Goal: Find specific page/section: Find specific page/section

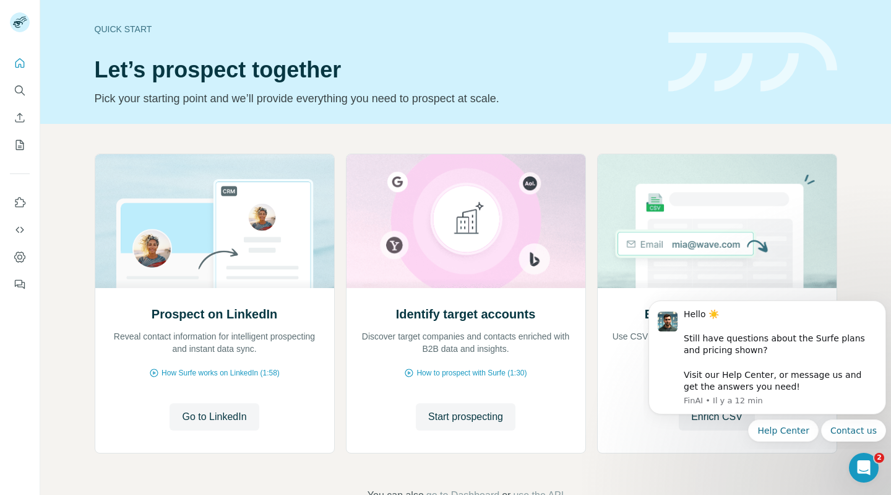
scroll to position [37, 0]
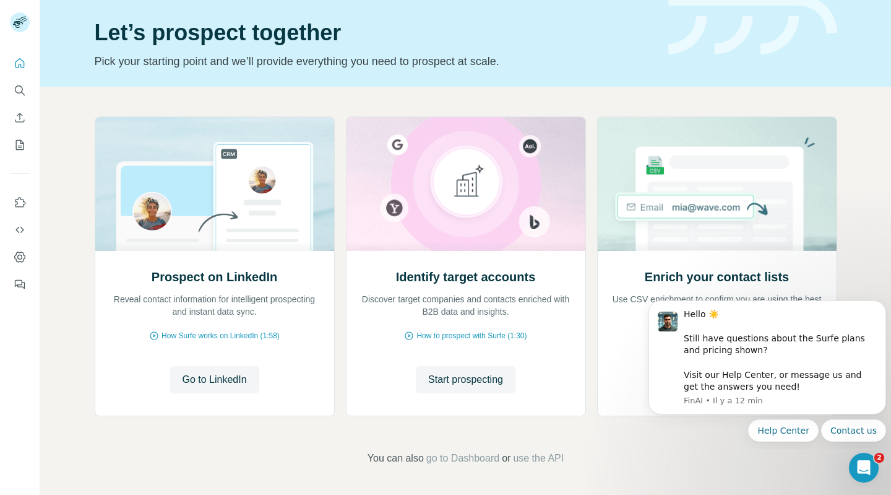
click at [656, 432] on div "Help Center Contact us" at bounding box center [768, 430] width 238 height 22
click at [857, 474] on div "Ouvrir le Messenger Intercom" at bounding box center [862, 465] width 41 height 41
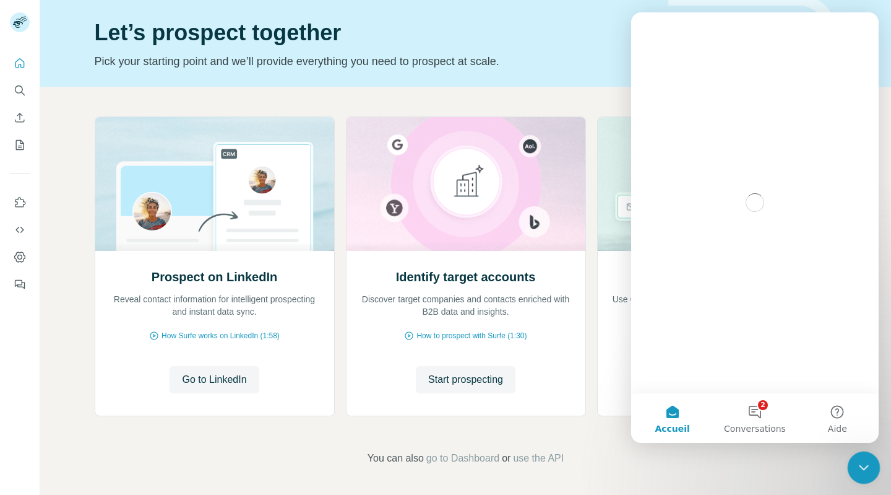
scroll to position [0, 0]
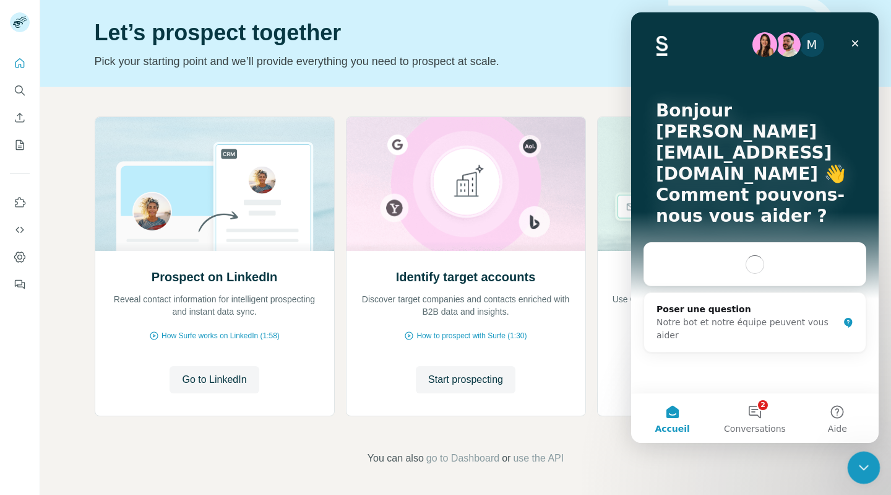
click at [855, 465] on icon "Fermer le Messenger Intercom" at bounding box center [862, 465] width 15 height 15
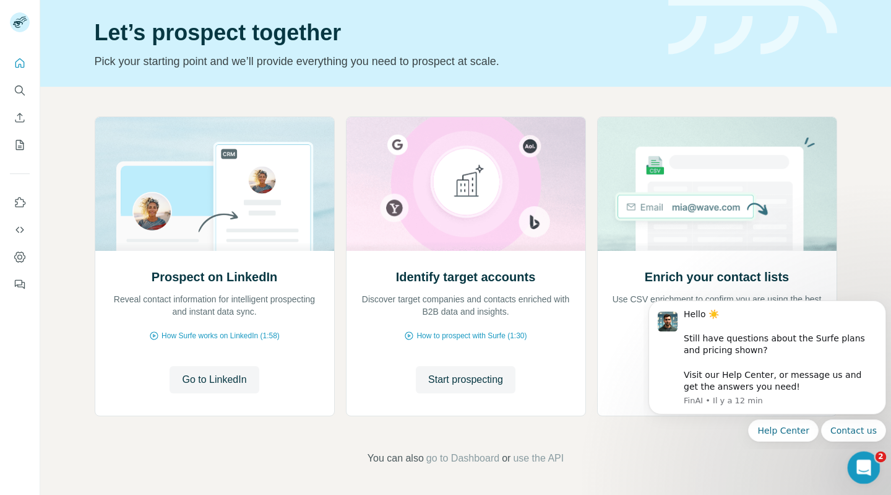
click at [854, 466] on icon "Ouvrir le Messenger Intercom" at bounding box center [862, 466] width 20 height 20
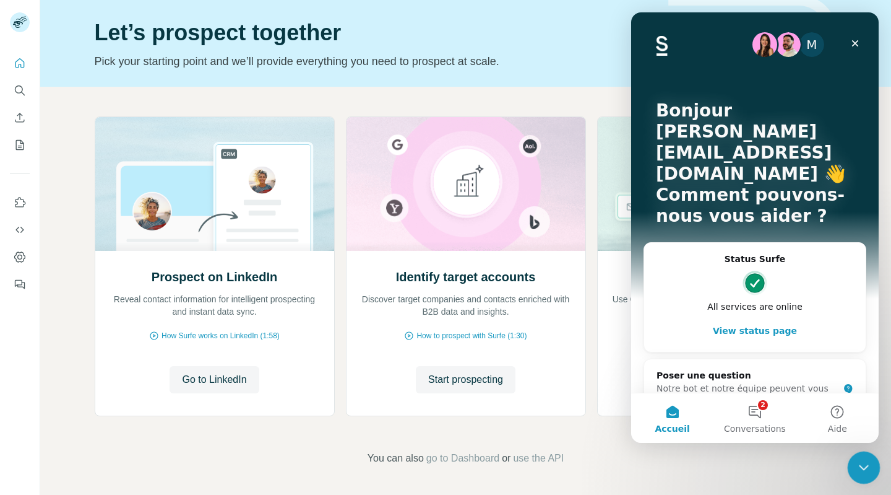
click at [862, 468] on icon "Fermer le Messenger Intercom" at bounding box center [862, 465] width 15 height 15
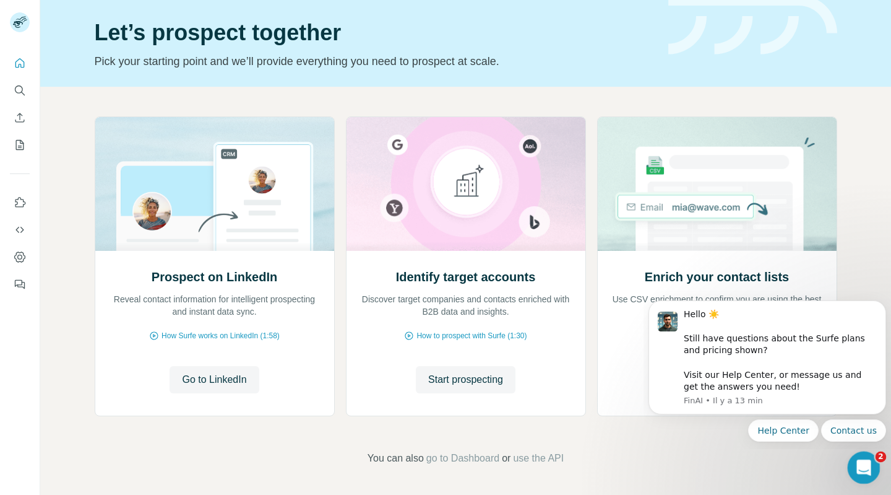
click at [867, 472] on div "Ouvrir le Messenger Intercom" at bounding box center [862, 465] width 41 height 41
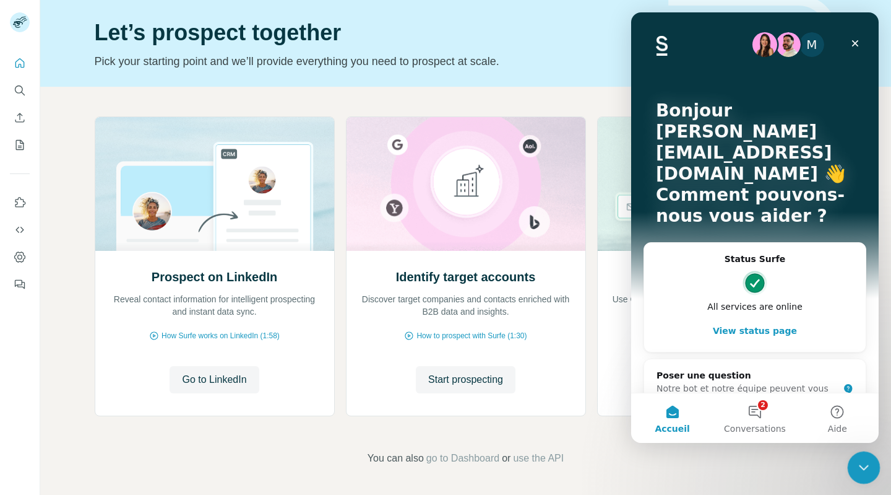
click at [866, 468] on icon "Fermer le Messenger Intercom" at bounding box center [862, 465] width 15 height 15
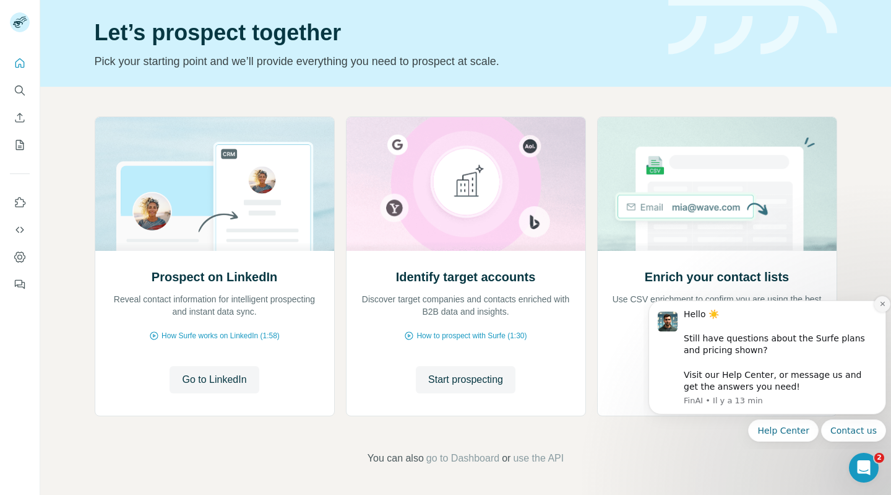
click at [883, 303] on icon "Dismiss notification" at bounding box center [883, 303] width 7 height 7
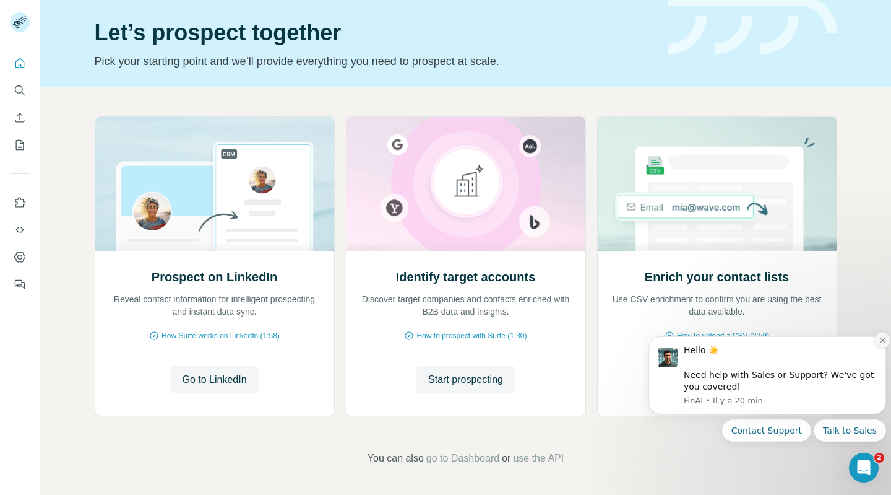
click at [883, 337] on icon "Dismiss notification" at bounding box center [883, 340] width 7 height 7
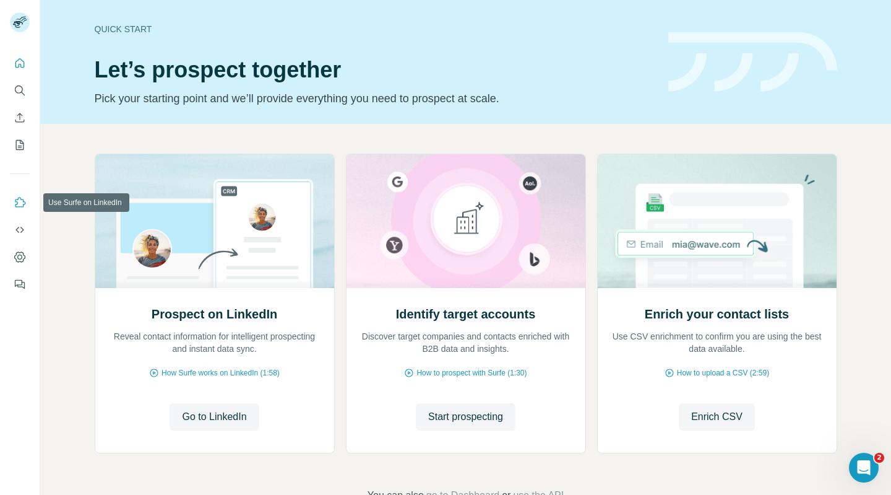
click at [20, 204] on icon "Use Surfe on LinkedIn" at bounding box center [20, 202] width 12 height 12
click at [24, 227] on icon "Use Surfe API" at bounding box center [20, 229] width 12 height 12
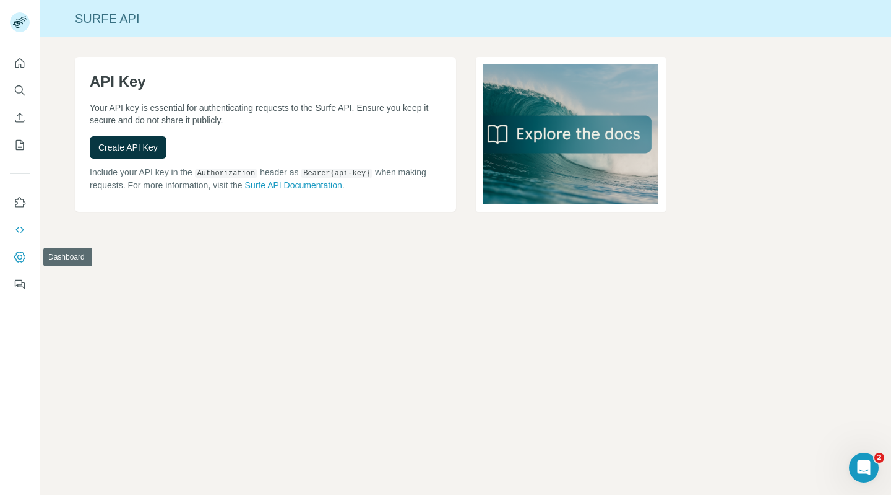
click at [19, 259] on icon "Dashboard" at bounding box center [20, 257] width 12 height 12
